Goal: Find specific page/section: Find specific page/section

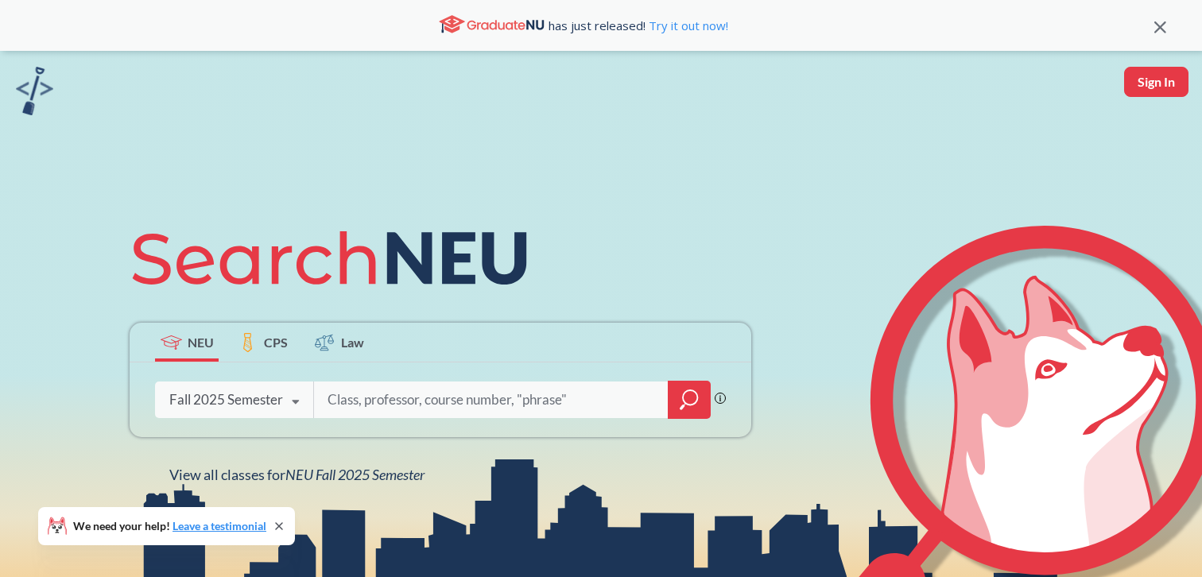
click at [417, 401] on input "search" at bounding box center [491, 399] width 331 height 33
type input "5131"
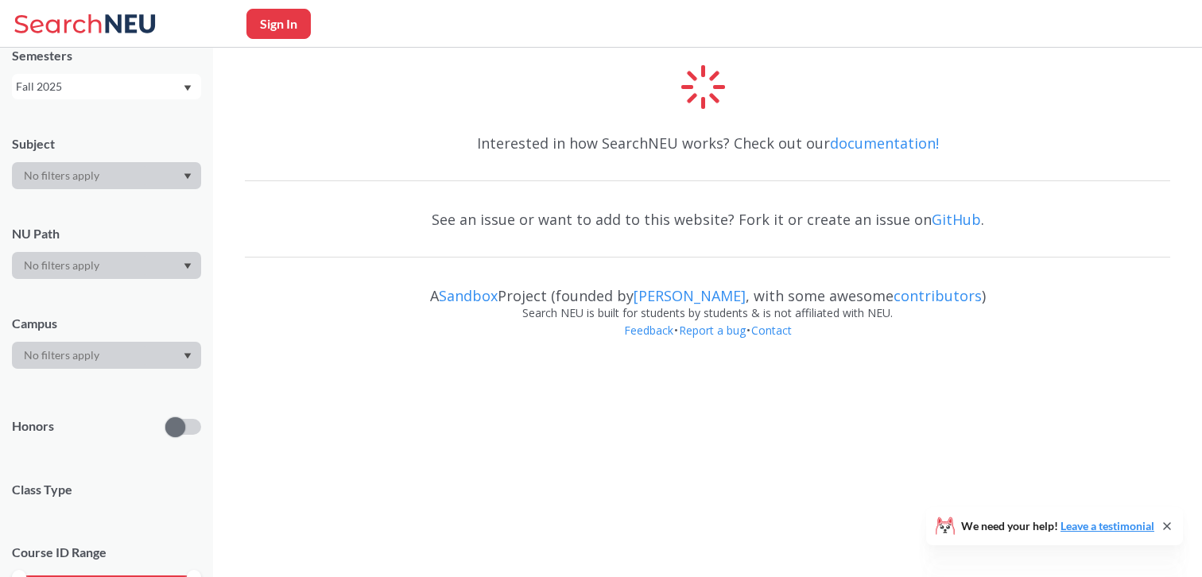
scroll to position [72, 0]
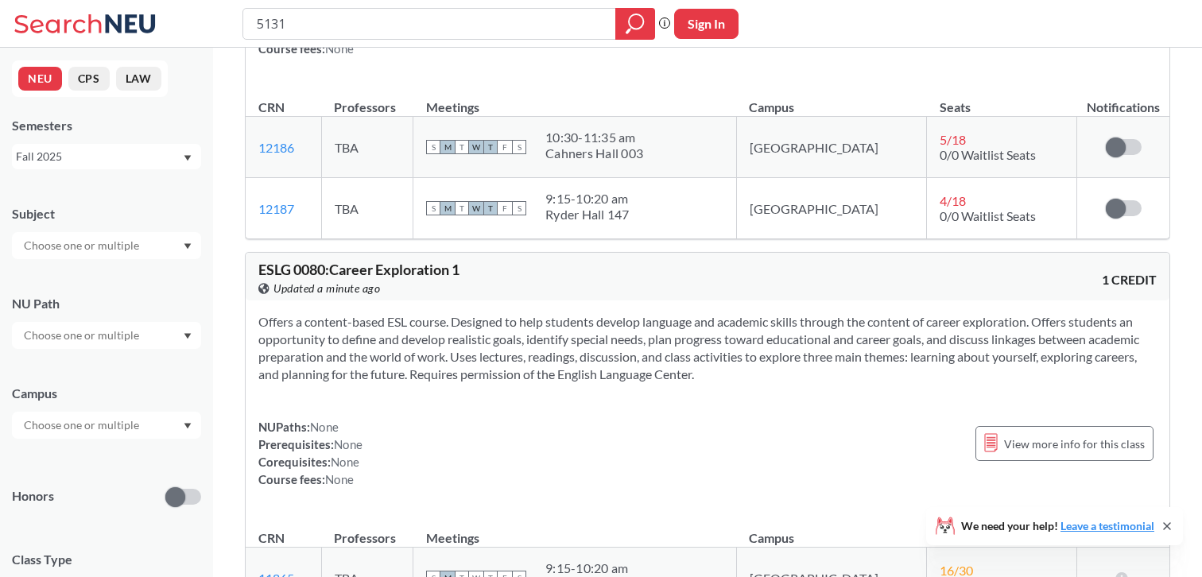
scroll to position [2089, 0]
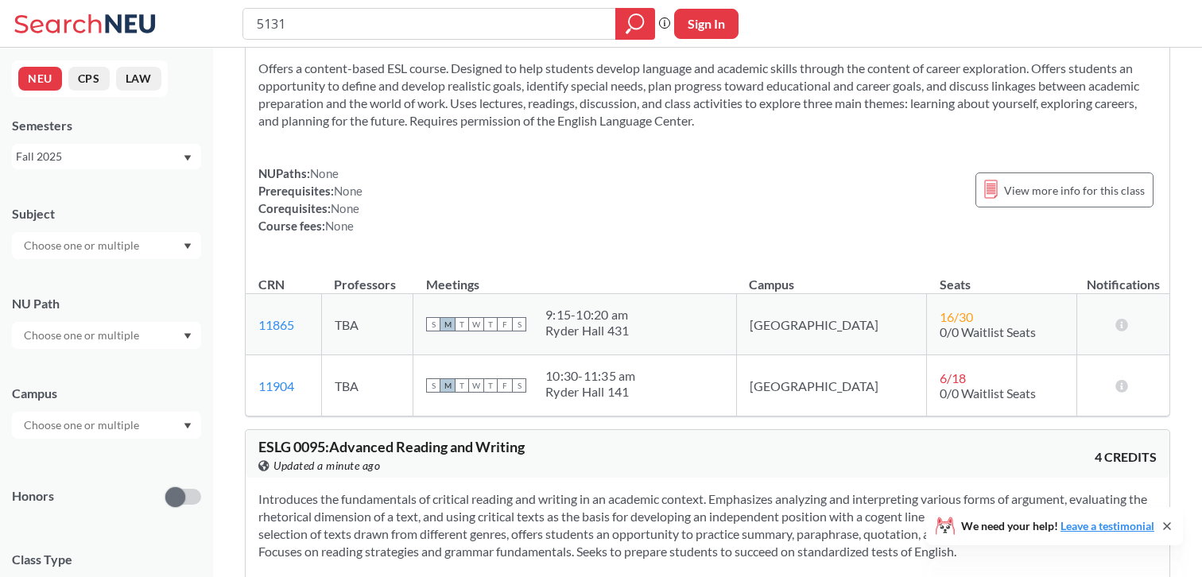
click at [258, 23] on input "5131" at bounding box center [429, 23] width 349 height 27
type input "CS5131"
